Goal: Information Seeking & Learning: Learn about a topic

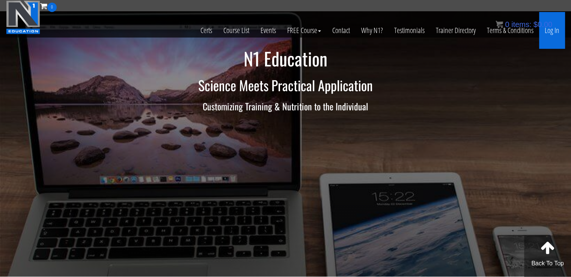
click at [548, 38] on link "Log In" at bounding box center [552, 30] width 26 height 37
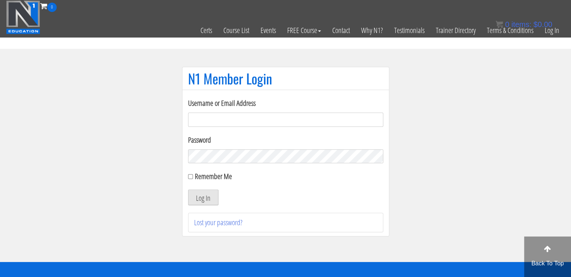
type input "masampavlovic06@gmail.com"
click at [200, 200] on button "Log In" at bounding box center [203, 197] width 30 height 16
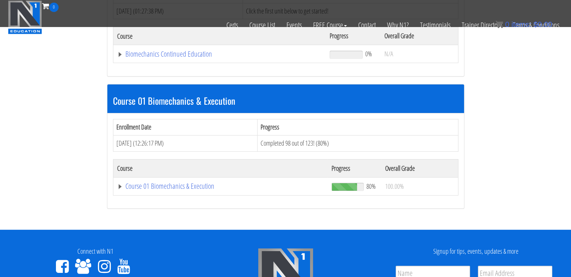
scroll to position [164, 0]
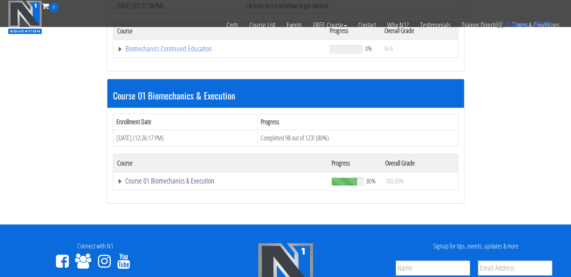
click at [172, 181] on link "Course 01 Biomechanics & Execution" at bounding box center [220, 181] width 207 height 8
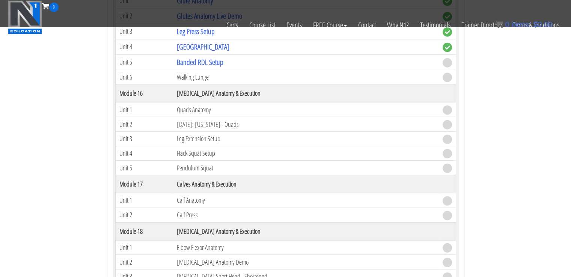
scroll to position [2040, 0]
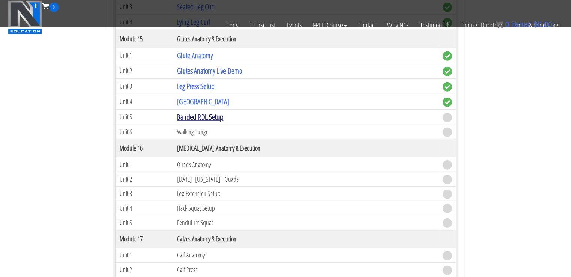
click at [201, 112] on link "Banded RDL Setup" at bounding box center [200, 117] width 47 height 10
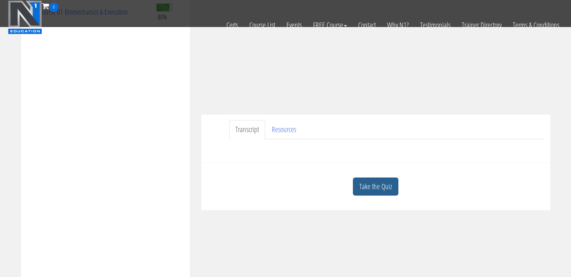
click at [377, 186] on link "Take the Quiz" at bounding box center [375, 186] width 45 height 18
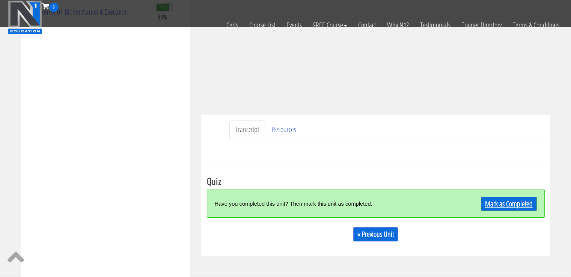
click at [514, 197] on link "Mark as Completed" at bounding box center [509, 204] width 56 height 14
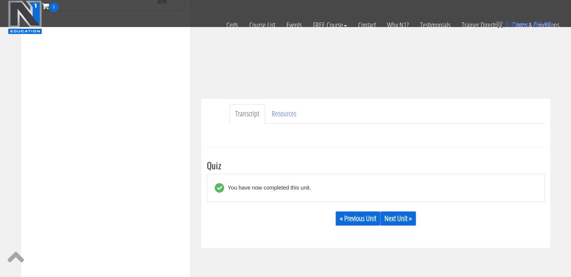
scroll to position [160, 0]
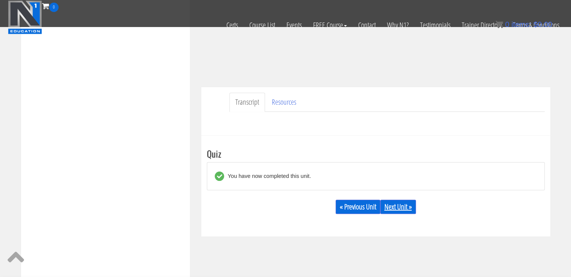
click at [396, 207] on link "Next Unit »" at bounding box center [398, 207] width 36 height 14
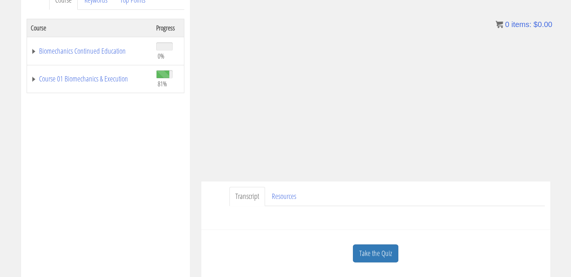
scroll to position [111, 0]
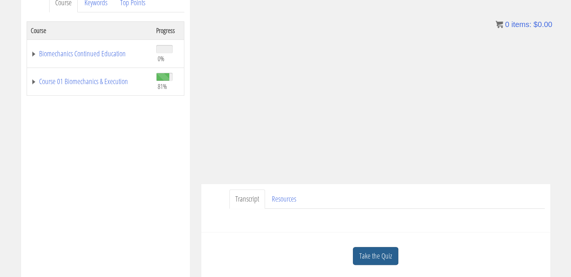
click at [365, 257] on link "Take the Quiz" at bounding box center [375, 256] width 45 height 18
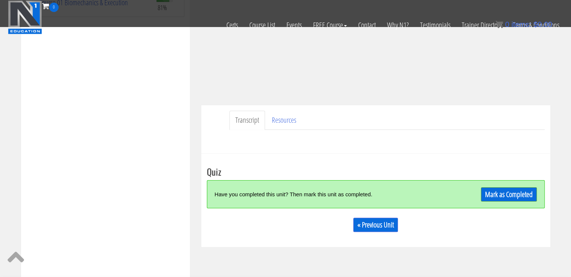
scroll to position [143, 0]
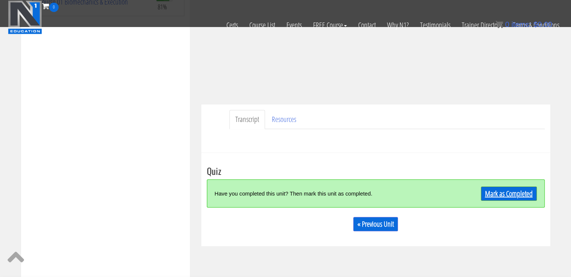
click at [507, 188] on link "Mark as Completed" at bounding box center [509, 193] width 56 height 14
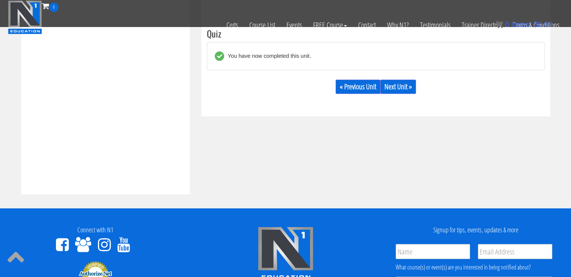
scroll to position [282, 0]
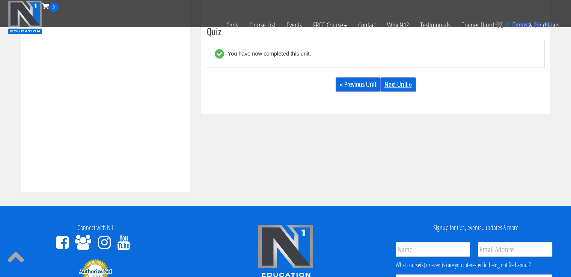
click at [403, 84] on link "Next Unit »" at bounding box center [398, 84] width 36 height 14
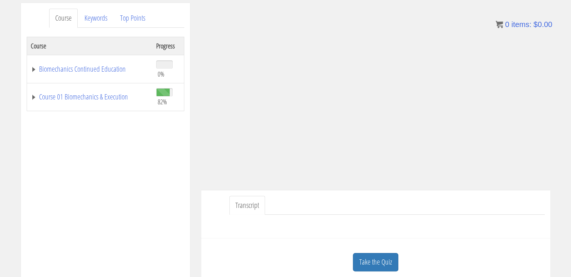
scroll to position [103, 0]
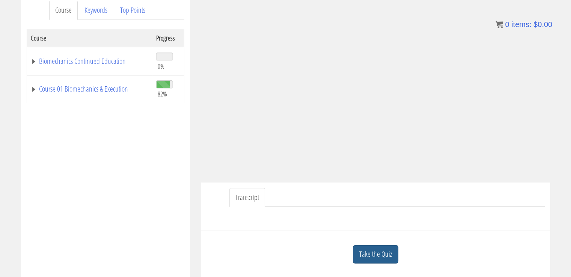
click at [379, 252] on link "Take the Quiz" at bounding box center [375, 254] width 45 height 18
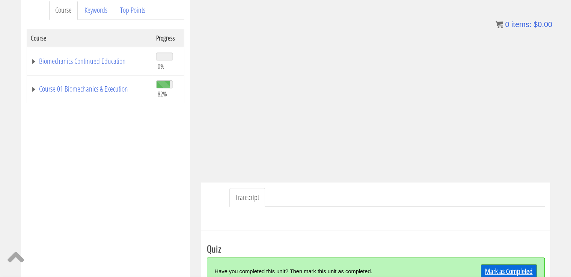
click at [493, 267] on link "Mark as Completed" at bounding box center [509, 271] width 56 height 14
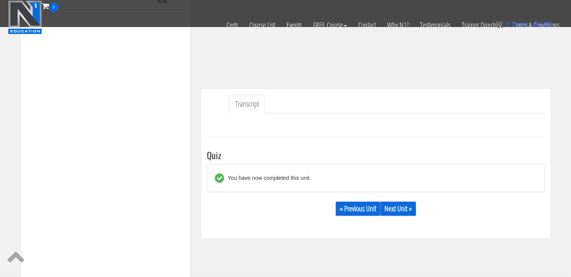
scroll to position [158, 0]
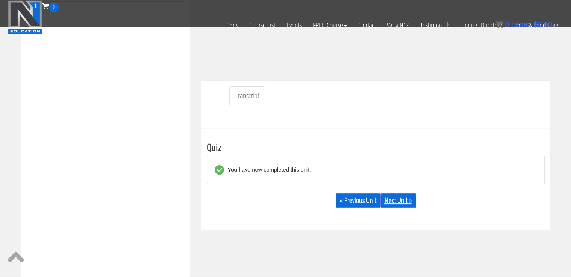
click at [403, 200] on link "Next Unit »" at bounding box center [398, 200] width 36 height 14
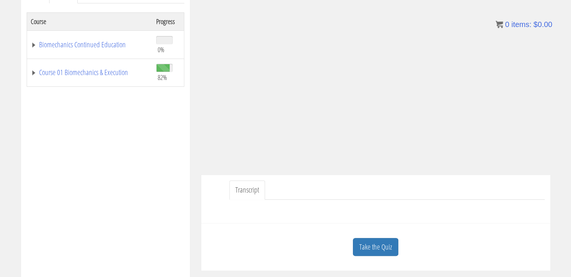
scroll to position [123, 0]
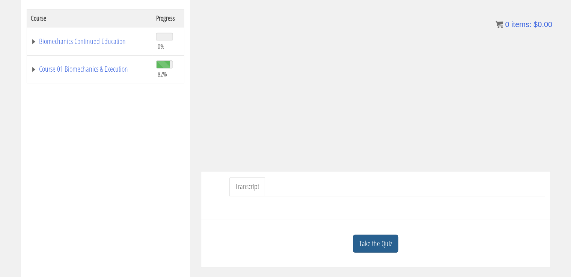
click at [382, 247] on link "Take the Quiz" at bounding box center [375, 243] width 45 height 18
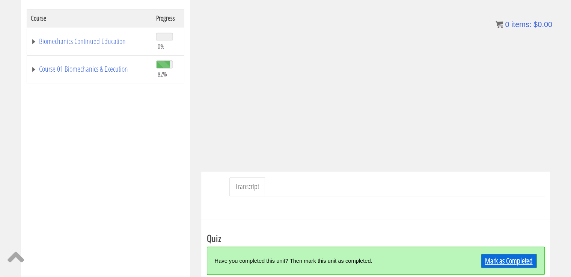
click at [496, 255] on link "Mark as Completed" at bounding box center [509, 261] width 56 height 14
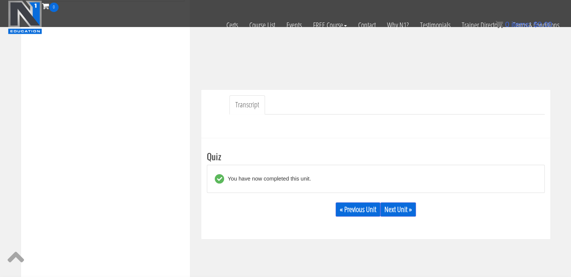
scroll to position [161, 0]
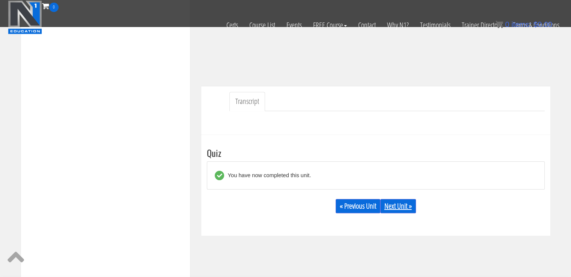
click at [396, 199] on link "Next Unit »" at bounding box center [398, 206] width 36 height 14
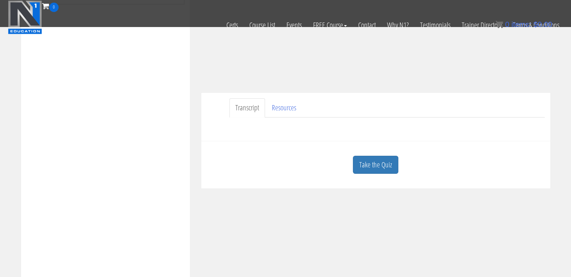
scroll to position [156, 0]
click at [383, 162] on link "Take the Quiz" at bounding box center [375, 163] width 45 height 18
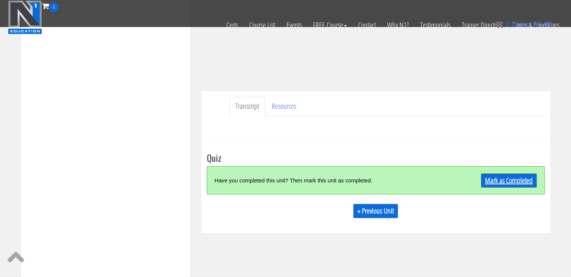
click at [501, 180] on link "Mark as Completed" at bounding box center [509, 180] width 56 height 14
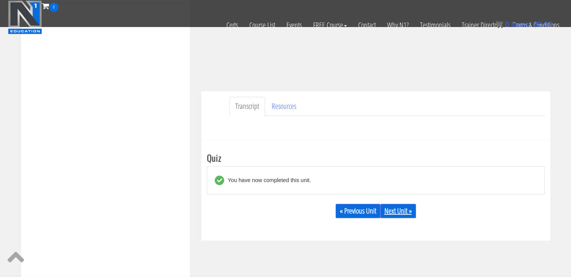
click at [388, 213] on link "Next Unit »" at bounding box center [398, 211] width 36 height 14
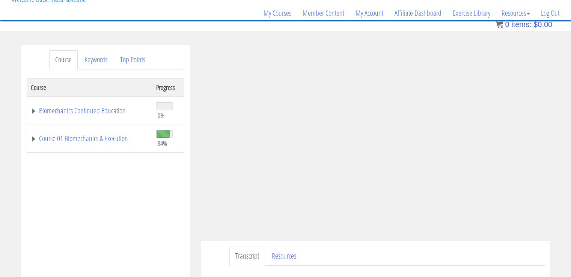
scroll to position [54, 0]
click at [91, 138] on link "Course 01 Biomechanics & Execution" at bounding box center [90, 138] width 118 height 8
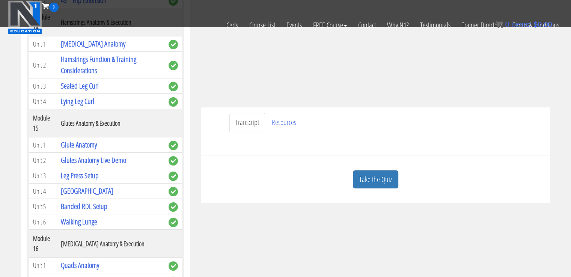
scroll to position [147, 0]
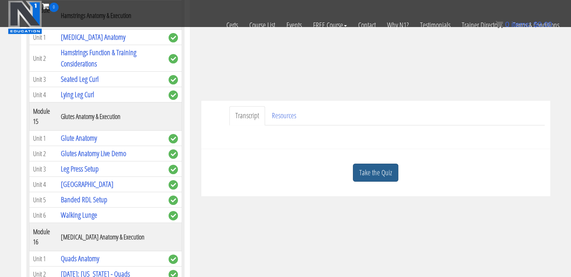
click at [381, 167] on link "Take the Quiz" at bounding box center [375, 173] width 45 height 18
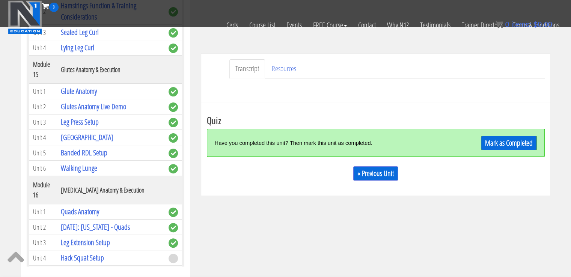
scroll to position [196, 0]
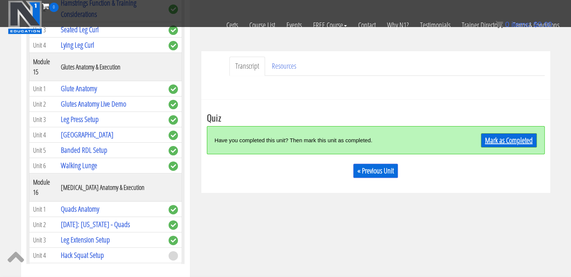
click at [508, 138] on link "Mark as Completed" at bounding box center [509, 140] width 56 height 14
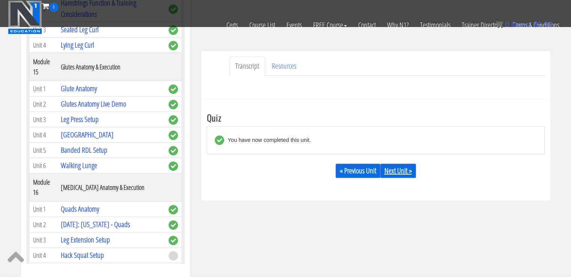
click at [388, 170] on link "Next Unit »" at bounding box center [398, 171] width 36 height 14
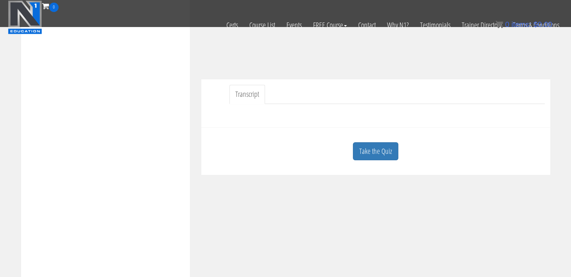
scroll to position [182, 0]
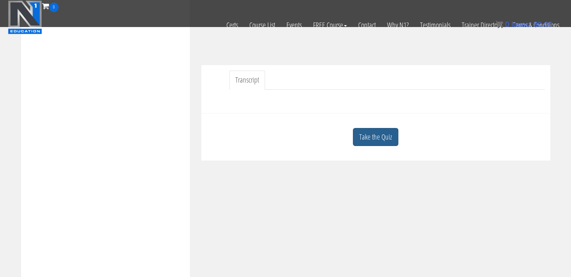
click at [385, 143] on link "Take the Quiz" at bounding box center [375, 137] width 45 height 18
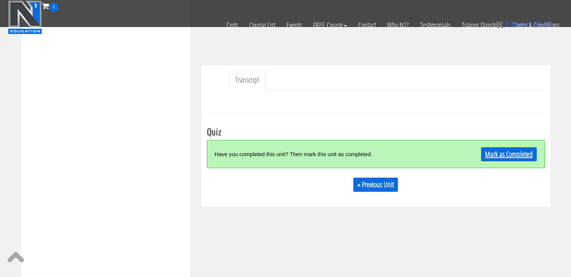
click at [510, 153] on link "Mark as Completed" at bounding box center [509, 154] width 56 height 14
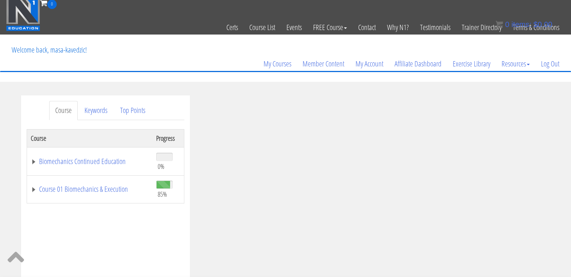
scroll to position [5, 0]
